Goal: Task Accomplishment & Management: Complete application form

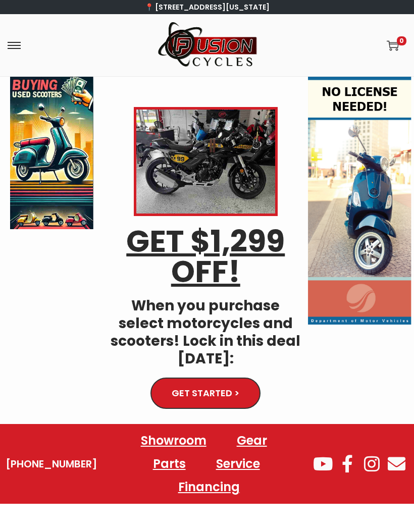
click at [361, 140] on img at bounding box center [359, 201] width 103 height 248
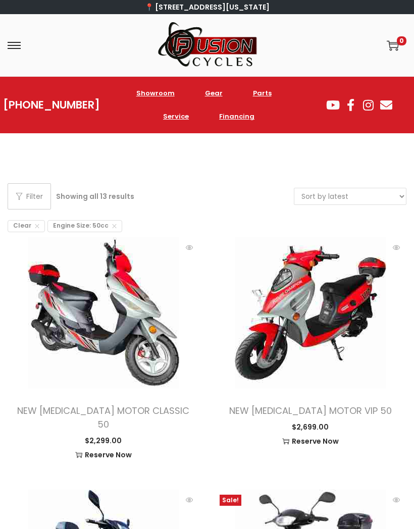
click at [155, 94] on link "Showroom" at bounding box center [155, 93] width 59 height 23
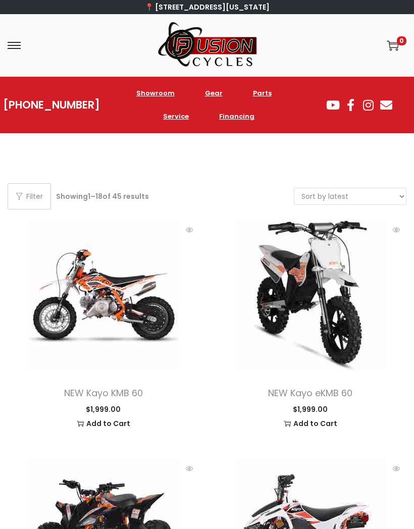
click at [149, 96] on link "Showroom" at bounding box center [155, 93] width 59 height 23
click at [235, 118] on link "Financing" at bounding box center [237, 116] width 56 height 23
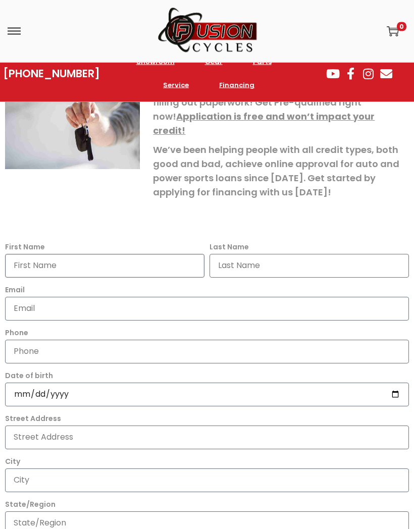
click at [24, 257] on input "First Name" at bounding box center [104, 266] width 199 height 24
type input "Michael"
type input "Allen"
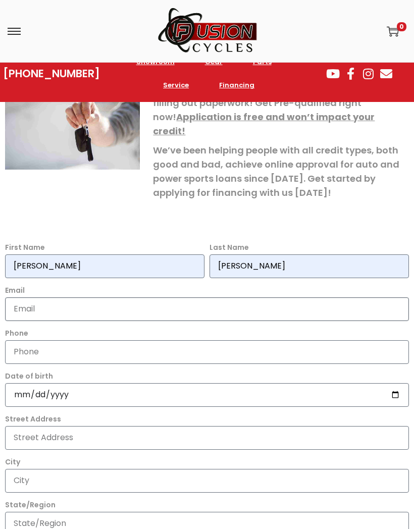
type input "michaelallensr@gmail.com"
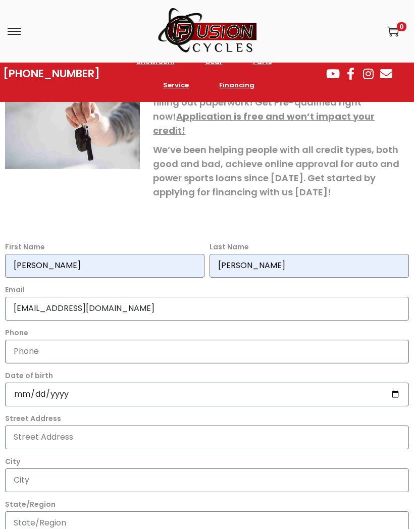
type input "7576328137"
type input "95 W County St Apt B"
type input "Hampton"
type input "VA"
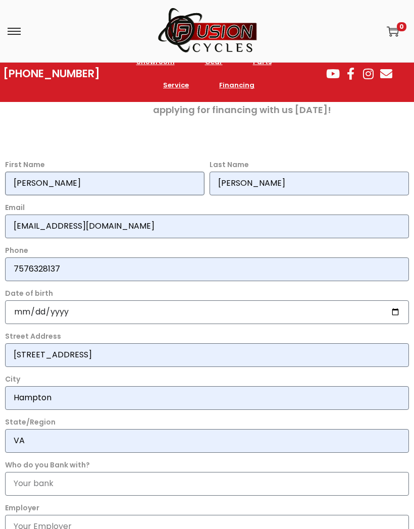
scroll to position [340, 0]
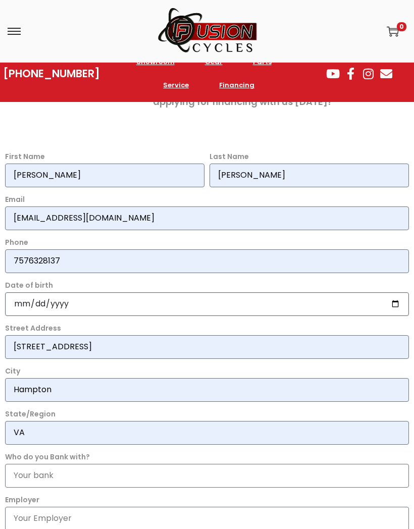
click at [17, 292] on input "date" at bounding box center [207, 304] width 404 height 24
click at [13, 292] on input "2025-08-22" at bounding box center [207, 304] width 404 height 24
click at [203, 292] on input "1976-11-22" at bounding box center [207, 304] width 404 height 24
type input "1976-11-11"
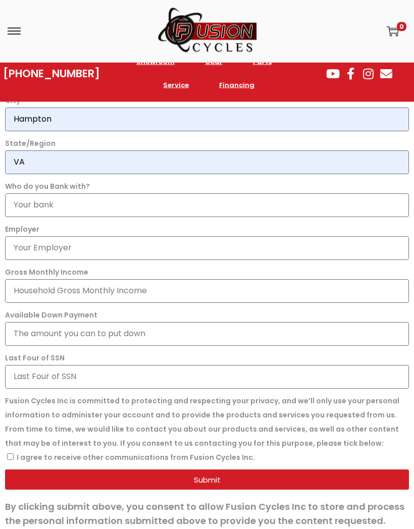
scroll to position [612, 0]
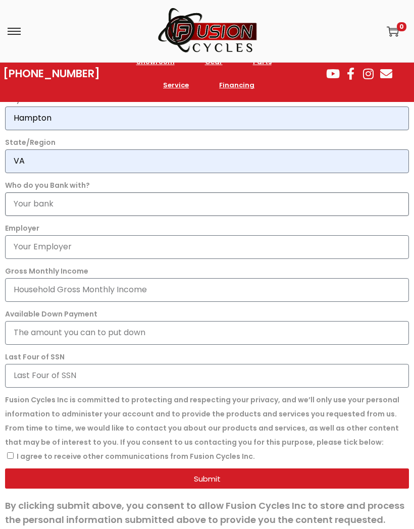
click at [26, 192] on input "Who do you Bank with?" at bounding box center [207, 204] width 404 height 24
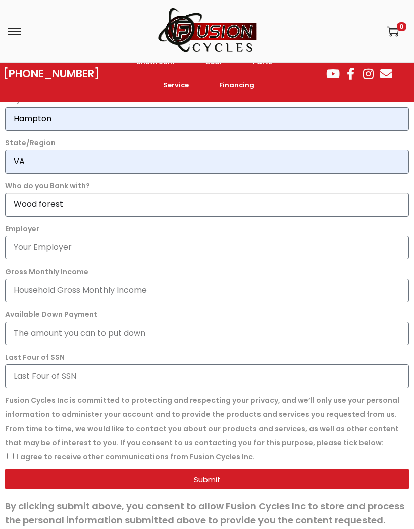
type input "Wood forest"
click at [26, 236] on input "Employer" at bounding box center [207, 248] width 404 height 24
type input "Self employed"
click at [19, 279] on input "Gross Monthly Income" at bounding box center [207, 291] width 404 height 24
type input "4"
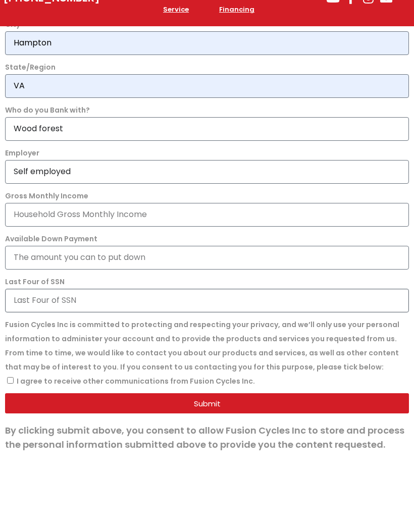
click at [24, 364] on input "Last Four of SSN" at bounding box center [207, 376] width 404 height 24
type input "5077"
click at [11, 453] on input "I agree to receive other communications from Fusion Cycles Inc." at bounding box center [10, 456] width 7 height 7
checkbox input "true"
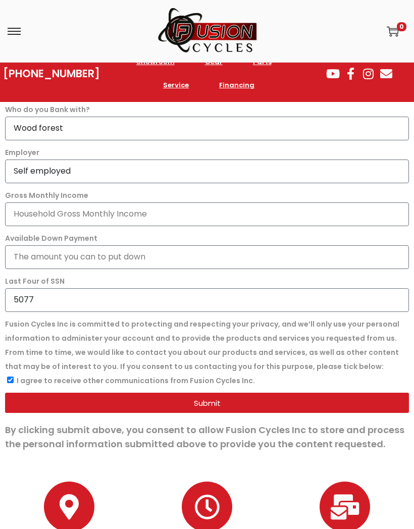
click at [93, 399] on span "Submit" at bounding box center [207, 403] width 380 height 8
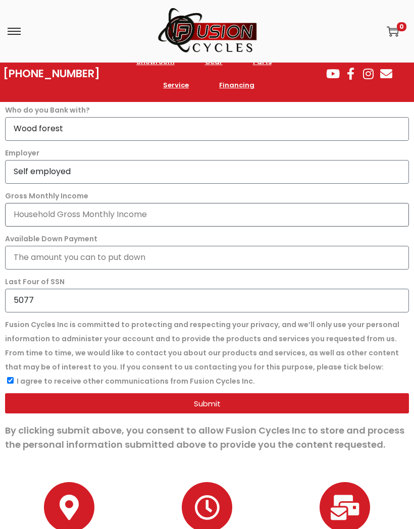
click at [37, 203] on input "Gross Monthly Income" at bounding box center [207, 215] width 404 height 24
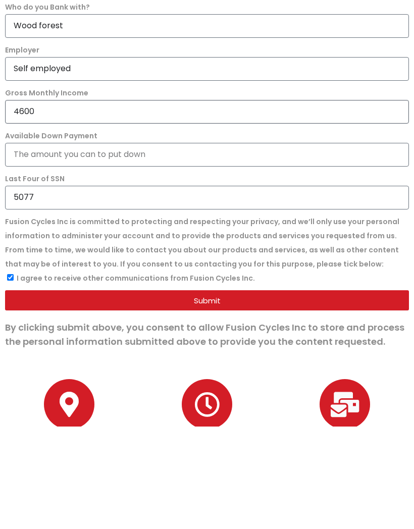
type input "4600"
click at [57, 400] on span "Submit" at bounding box center [207, 404] width 380 height 8
type input "1000"
click at [41, 400] on span "Submit" at bounding box center [207, 404] width 380 height 8
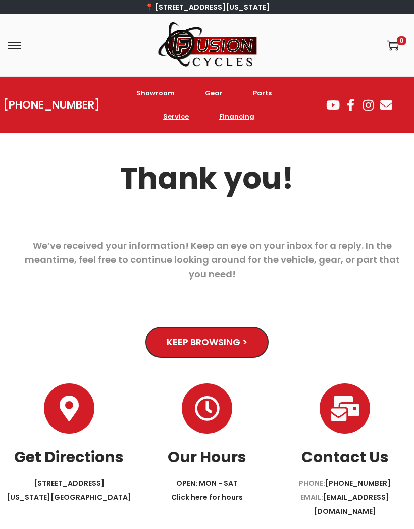
click at [166, 337] on link "Keep Browsing >" at bounding box center [206, 342] width 123 height 31
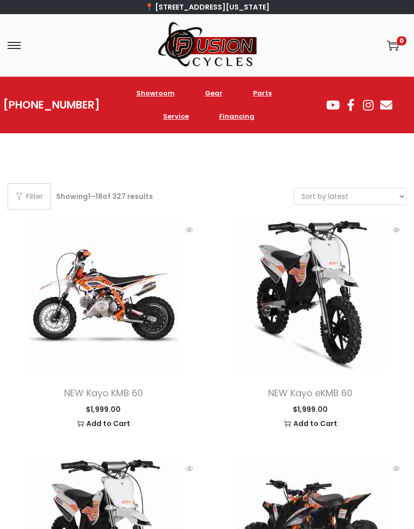
click at [34, 195] on button "Filter" at bounding box center [29, 196] width 43 height 26
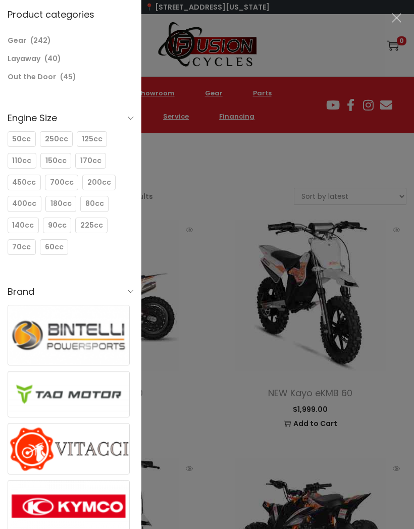
click at [54, 136] on span "250cc" at bounding box center [56, 139] width 23 height 11
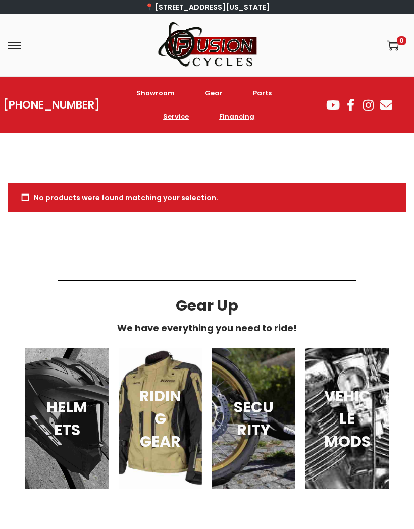
click at [26, 198] on div "No products were found matching your selection." at bounding box center [207, 197] width 399 height 29
click at [20, 45] on span at bounding box center [14, 45] width 13 height 1
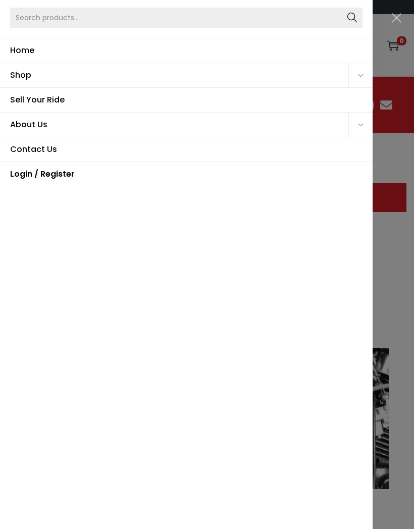
click at [22, 73] on span "Shop" at bounding box center [179, 75] width 338 height 24
